Goal: Task Accomplishment & Management: Use online tool/utility

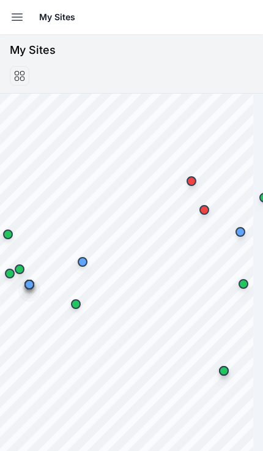
click at [9, 18] on button "Open sidebar" at bounding box center [17, 17] width 27 height 27
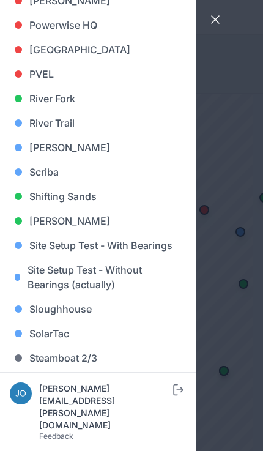
scroll to position [926, 0]
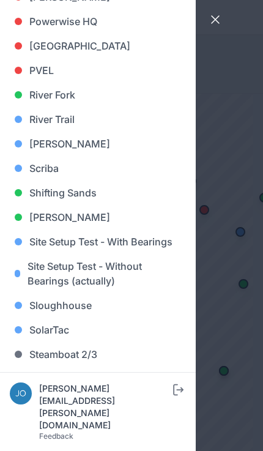
click at [31, 146] on link "[PERSON_NAME]" at bounding box center [98, 144] width 176 height 24
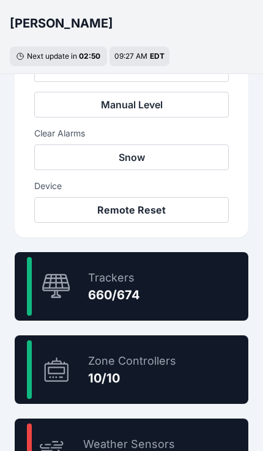
click at [168, 282] on div "97.9 % Trackers 660/674" at bounding box center [132, 286] width 234 height 69
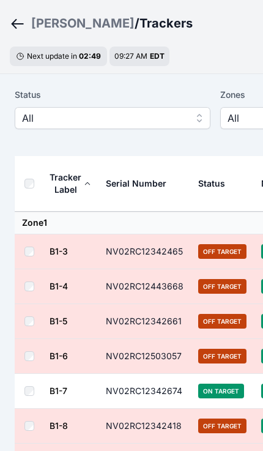
click at [50, 124] on span "All" at bounding box center [104, 118] width 164 height 15
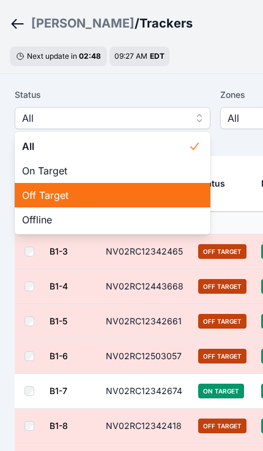
click at [33, 194] on span "Off Target" at bounding box center [105, 195] width 166 height 15
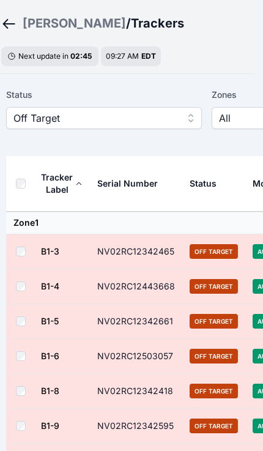
scroll to position [37, 0]
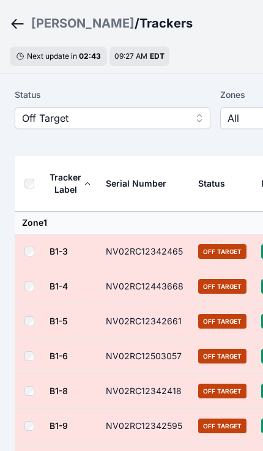
click at [39, 122] on span "Off Target" at bounding box center [104, 118] width 164 height 15
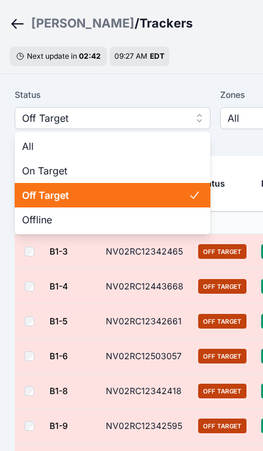
click at [39, 199] on span "Off Target" at bounding box center [105, 195] width 166 height 15
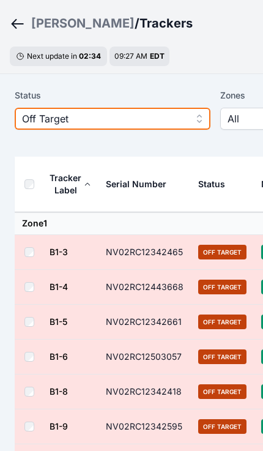
scroll to position [0, 0]
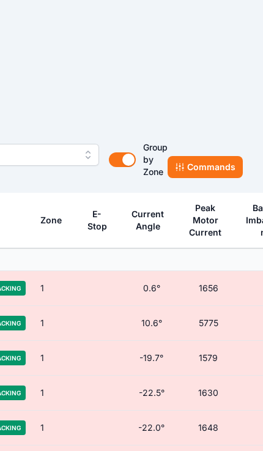
click at [204, 173] on button "Commands" at bounding box center [205, 167] width 75 height 22
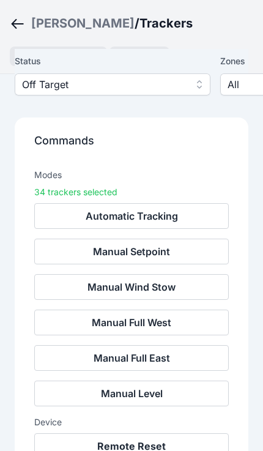
scroll to position [81, 0]
click at [165, 445] on button "Remote Reset" at bounding box center [131, 446] width 195 height 26
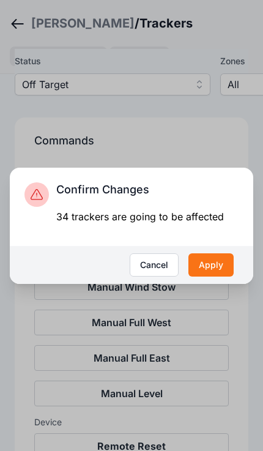
click at [215, 277] on button "Apply" at bounding box center [210, 264] width 45 height 23
